Goal: Information Seeking & Learning: Learn about a topic

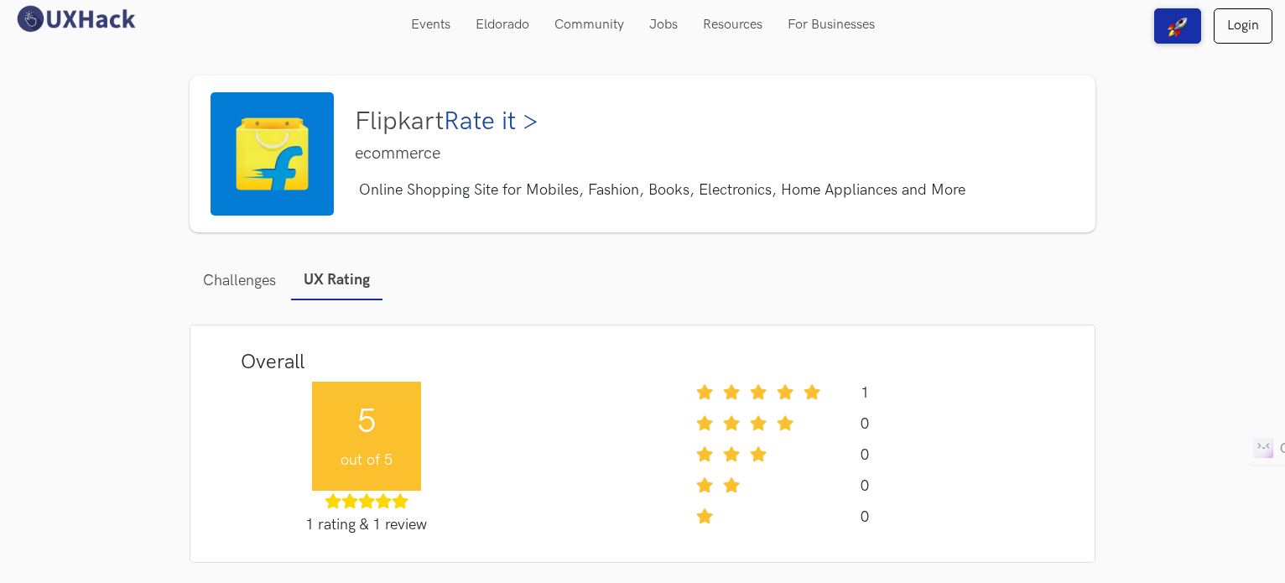
click at [305, 148] on img at bounding box center [272, 153] width 123 height 123
drag, startPoint x: 0, startPoint y: 0, endPoint x: 295, endPoint y: 176, distance: 343.8
click at [295, 176] on img at bounding box center [272, 153] width 123 height 123
